Goal: Task Accomplishment & Management: Manage account settings

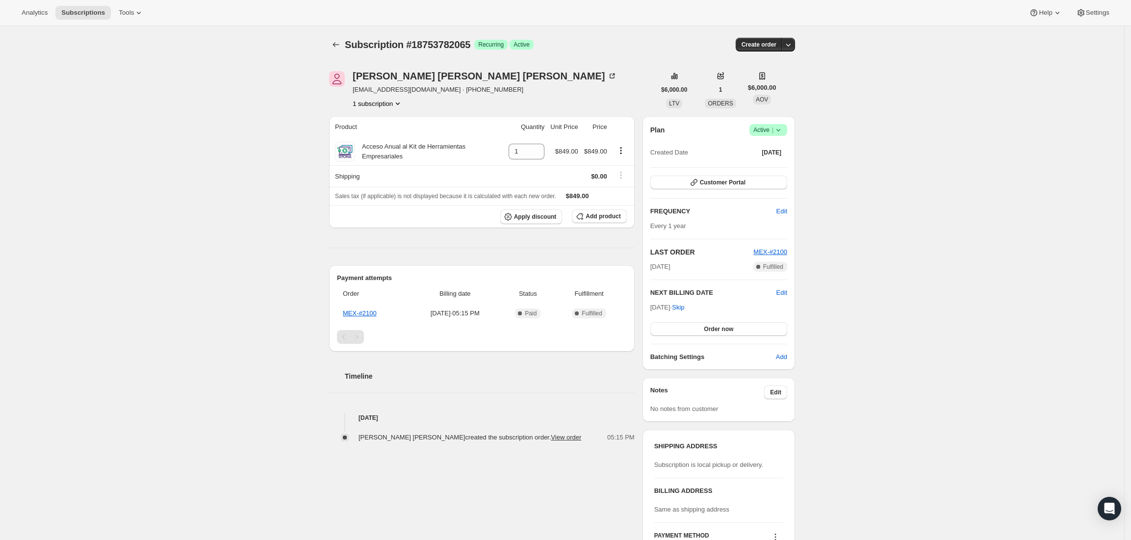
click at [780, 131] on icon at bounding box center [779, 130] width 10 height 10
click at [751, 165] on span "Cancel subscription" at bounding box center [772, 165] width 55 height 7
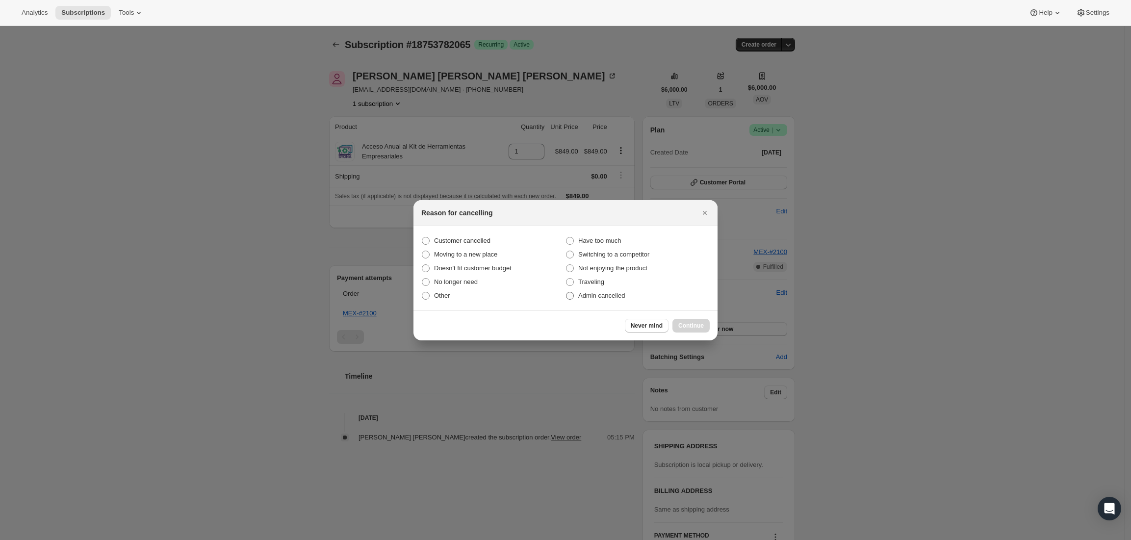
click at [619, 295] on span "Admin cancelled" at bounding box center [601, 295] width 47 height 7
click at [567, 292] on input "Admin cancelled" at bounding box center [566, 292] width 0 height 0
radio input "true"
click at [698, 328] on span "Continue" at bounding box center [692, 326] width 26 height 8
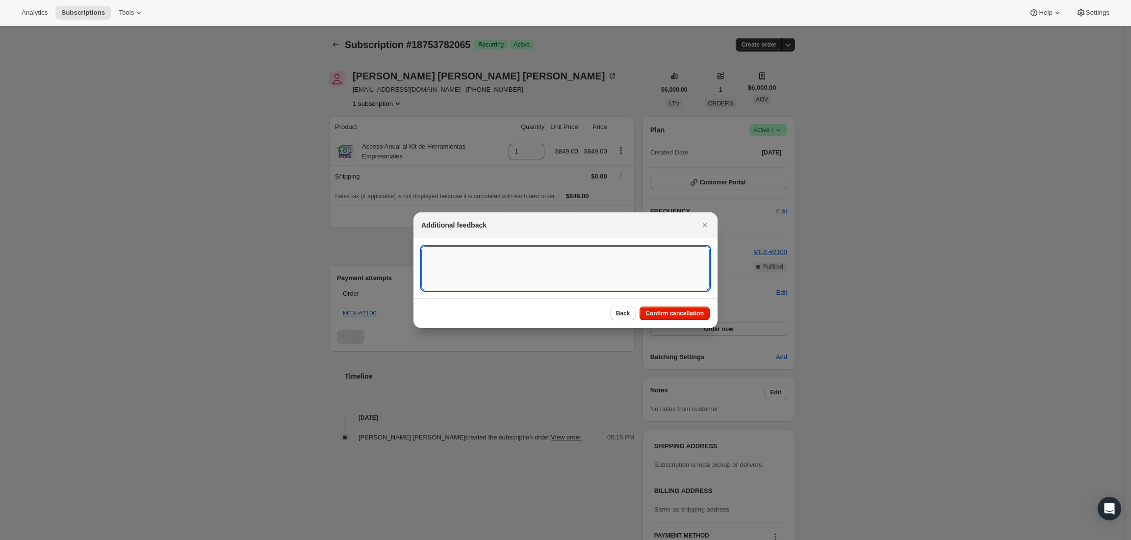
click at [497, 277] on textarea ":rbj:" at bounding box center [565, 268] width 288 height 44
type textarea "Account terminated due to chargeback placed by Affiliate. Chargeback lost by [P…"
click at [661, 314] on span "Confirm cancellation" at bounding box center [675, 314] width 58 height 8
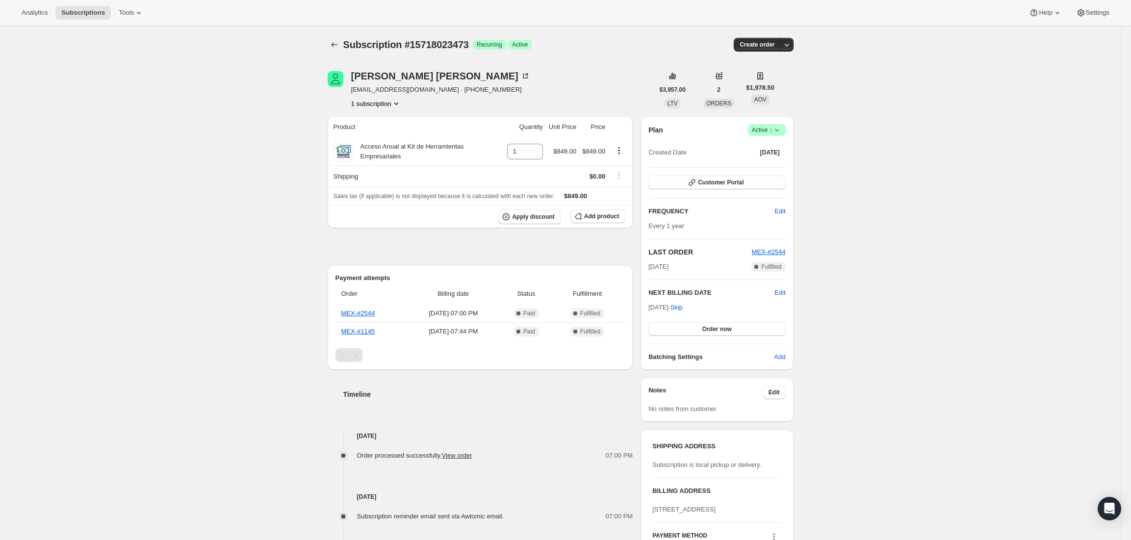
click at [785, 132] on span "Success Active |" at bounding box center [767, 130] width 38 height 12
click at [762, 163] on span "Cancel subscription" at bounding box center [770, 165] width 55 height 7
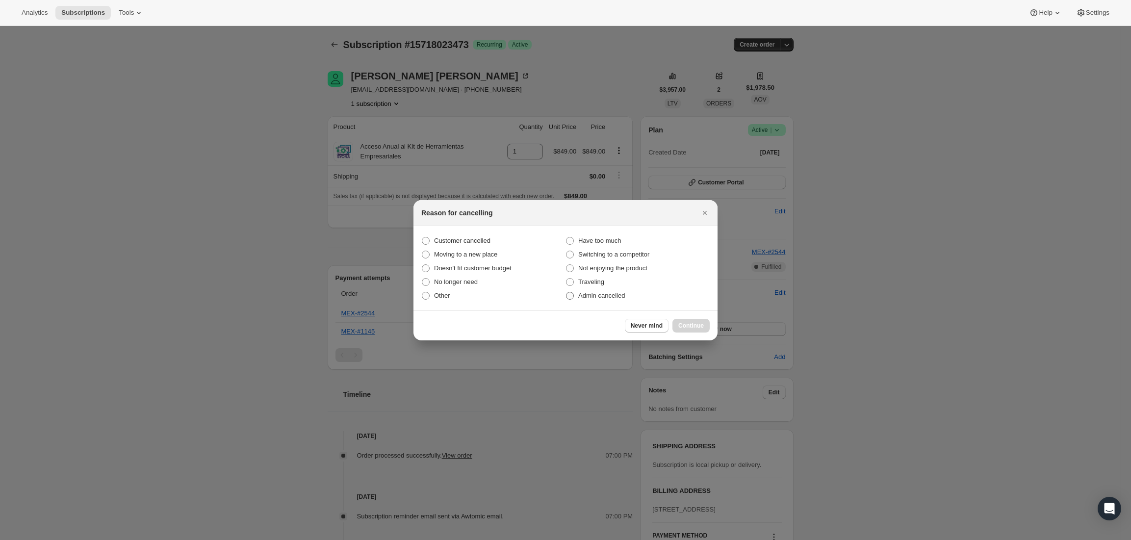
click at [597, 294] on span "Admin cancelled" at bounding box center [601, 295] width 47 height 7
click at [567, 292] on input "Admin cancelled" at bounding box center [566, 292] width 0 height 0
radio input "true"
click at [700, 330] on button "Continue" at bounding box center [691, 326] width 37 height 14
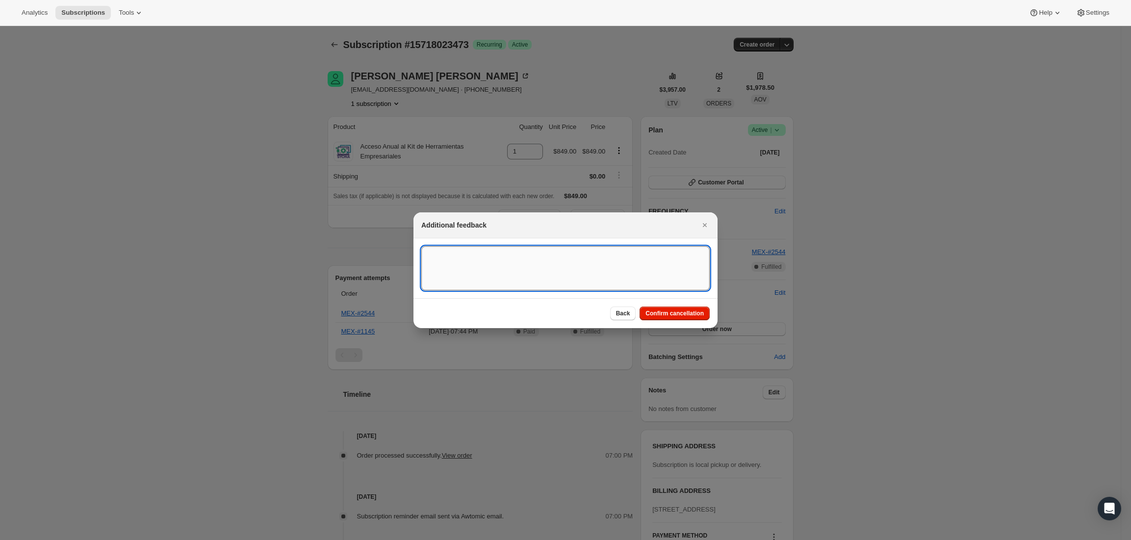
click at [532, 257] on textarea ":rbl:" at bounding box center [565, 268] width 288 height 44
click at [643, 257] on textarea "Affiliate Account terminated. Chargeback opened as fraud again" at bounding box center [565, 268] width 288 height 44
type textarea "Affiliate Account terminated. Chargeback opened as fraud and won by affiliate."
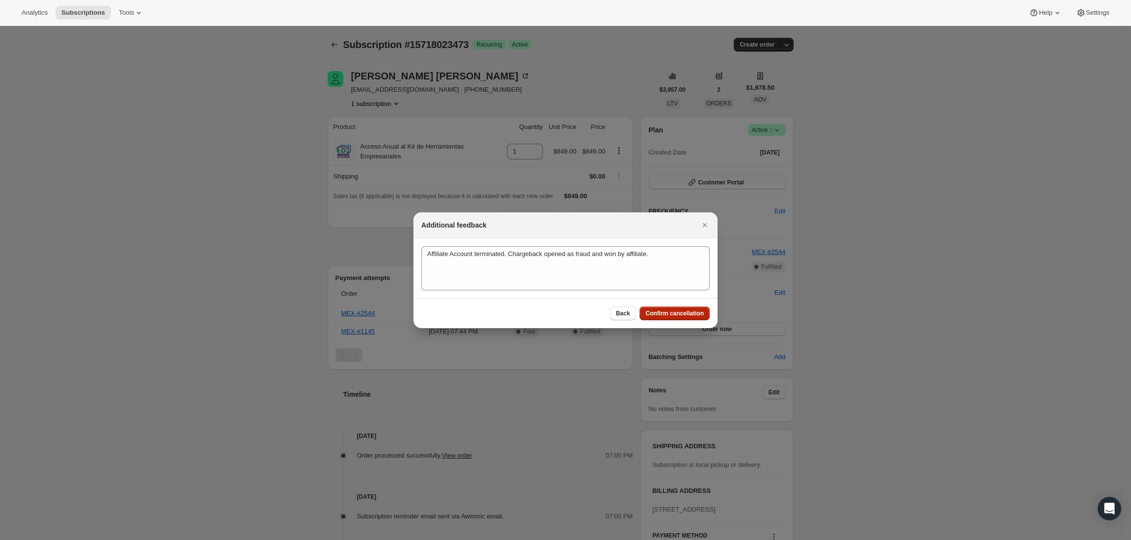
click at [699, 313] on span "Confirm cancellation" at bounding box center [675, 314] width 58 height 8
